Goal: Download file/media

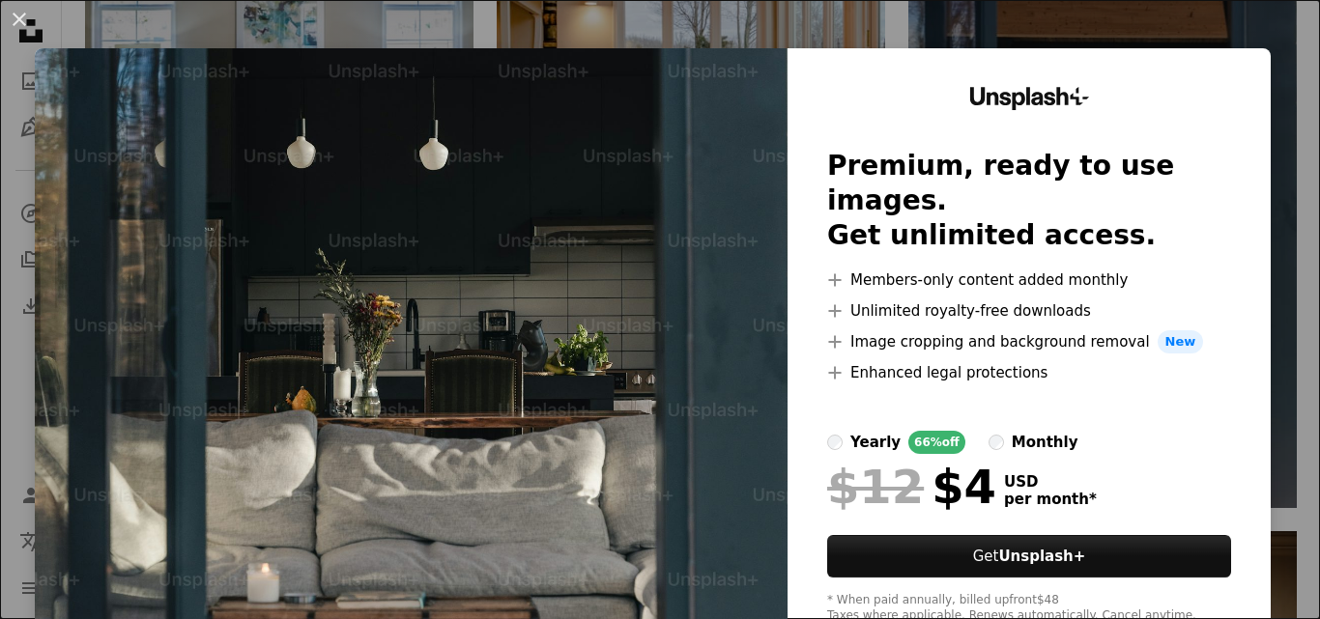
drag, startPoint x: 456, startPoint y: 24, endPoint x: 220, endPoint y: 14, distance: 236.1
click at [456, 25] on div "An X shape Unsplash+ Premium, ready to use images. Get unlimited access. A plus…" at bounding box center [660, 309] width 1320 height 619
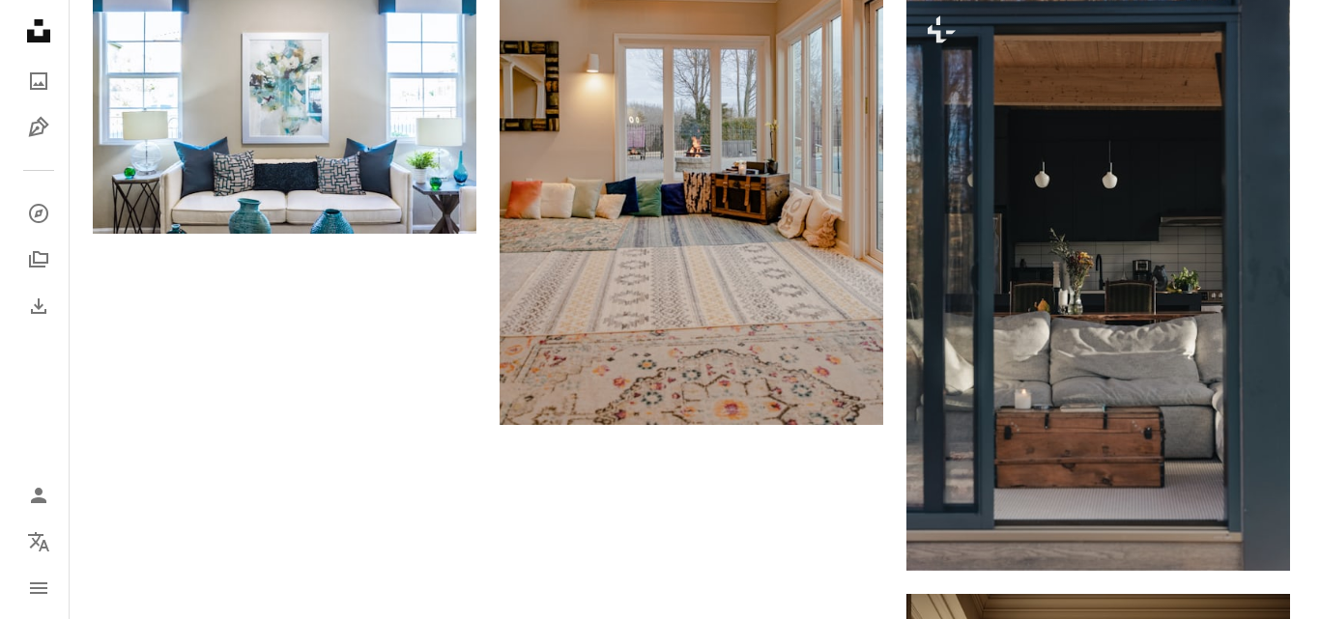
scroll to position [3010, 0]
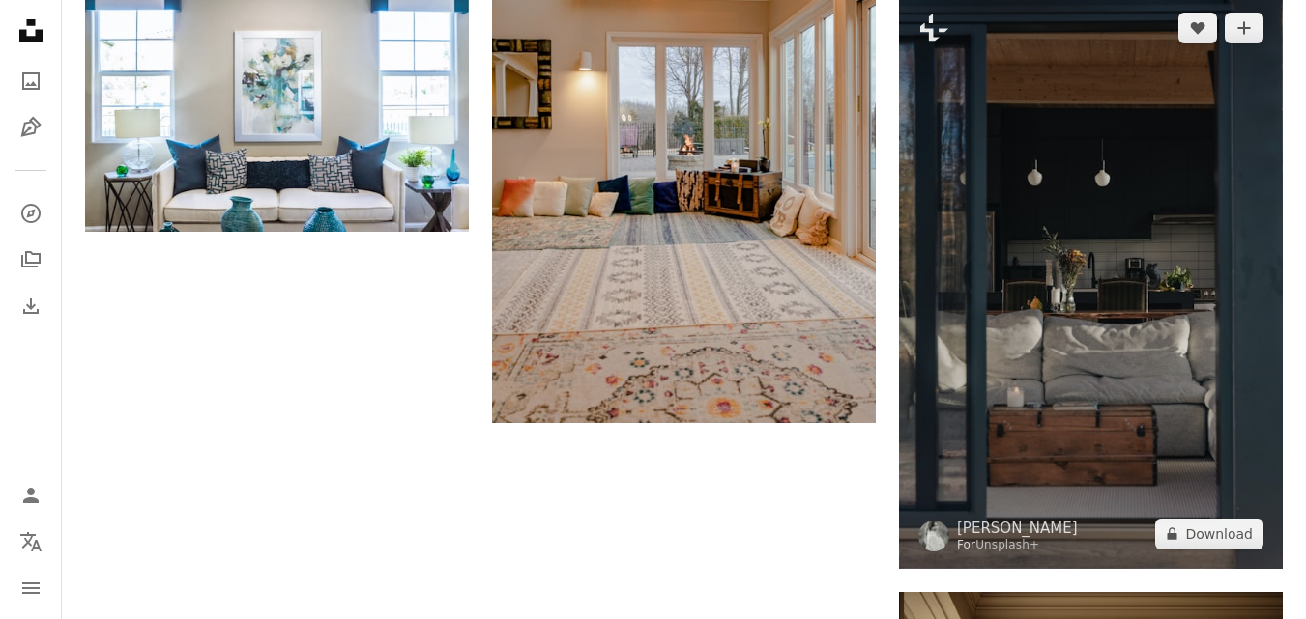
click at [1119, 341] on img at bounding box center [1091, 281] width 384 height 576
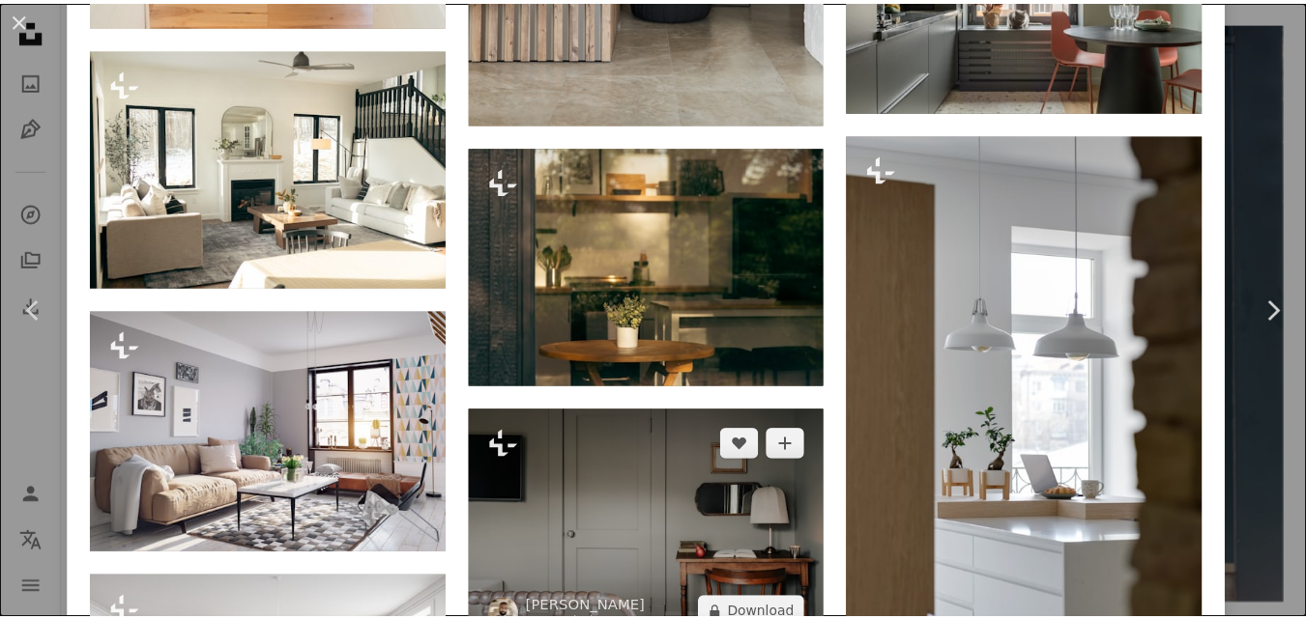
scroll to position [4639, 0]
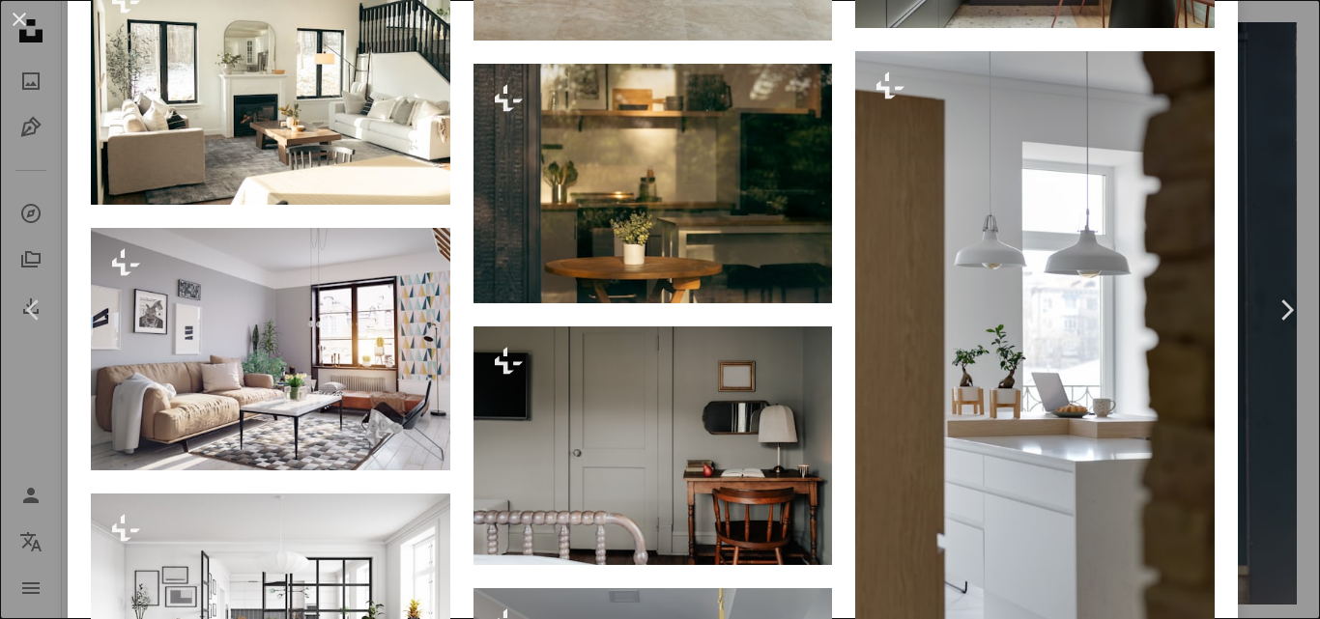
click at [1249, 429] on div "An X shape Chevron left Chevron right [PERSON_NAME] For Unsplash+ A heart A plu…" at bounding box center [660, 309] width 1320 height 619
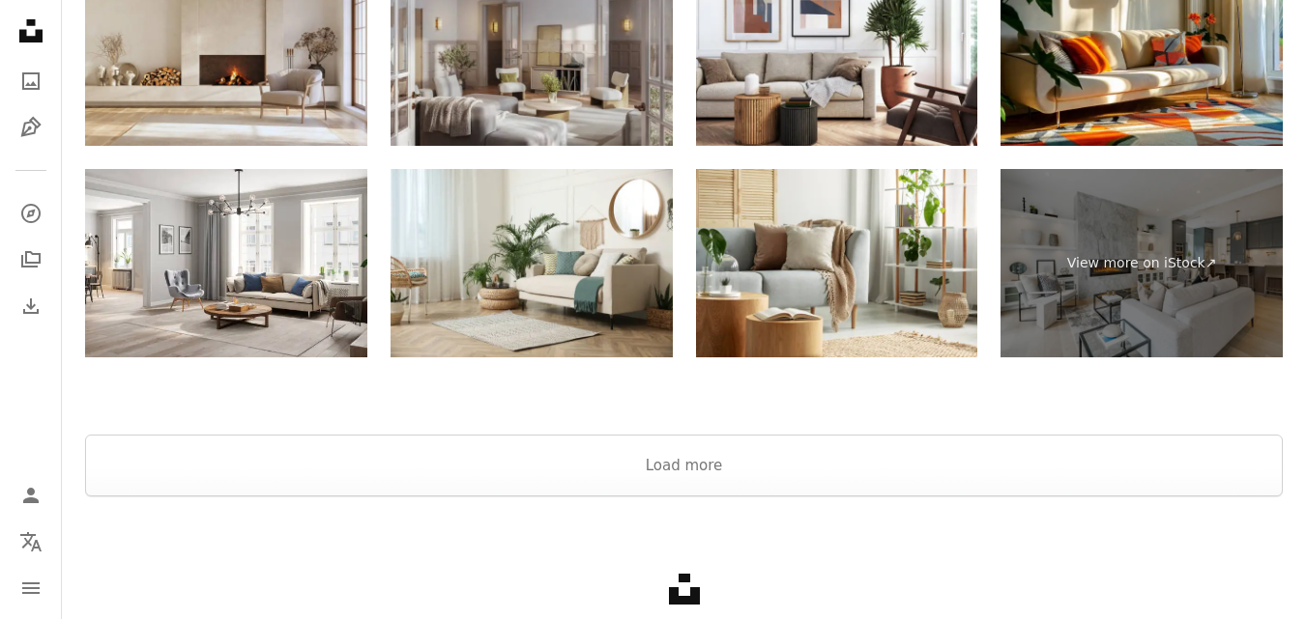
scroll to position [7061, 0]
